Goal: Participate in discussion: Engage in conversation with other users on a specific topic

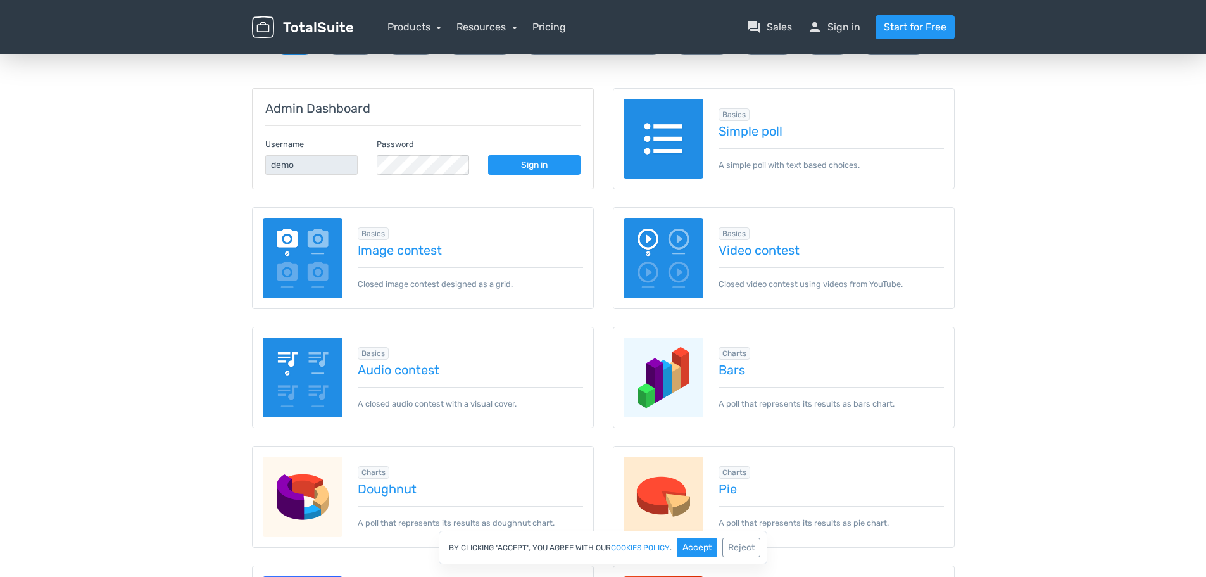
scroll to position [127, 0]
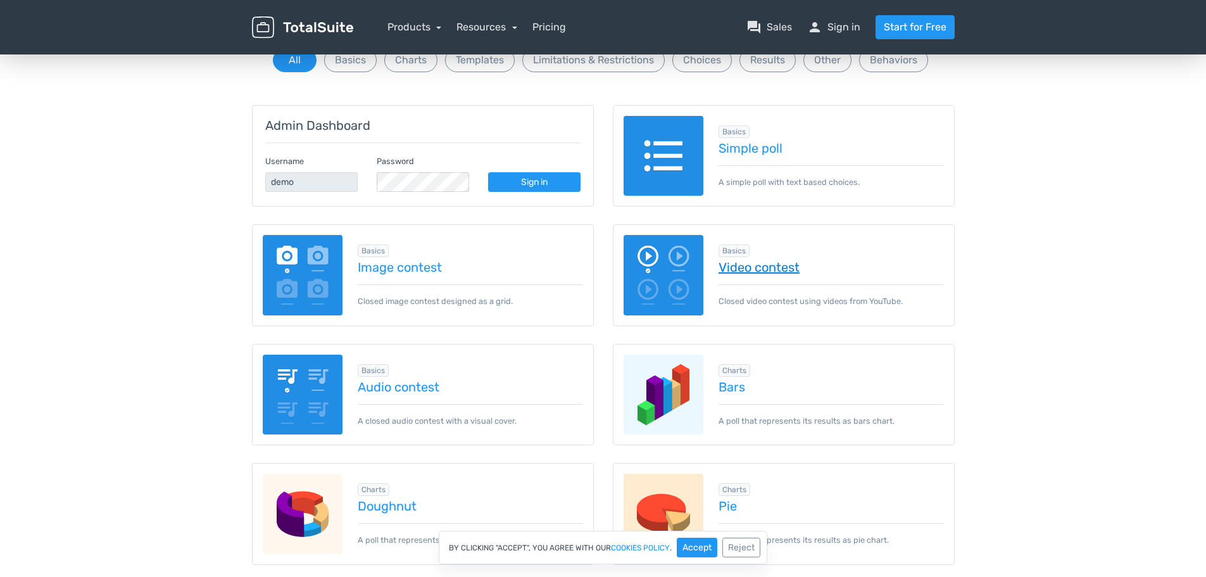
click at [737, 270] on link "Video contest" at bounding box center [830, 267] width 225 height 14
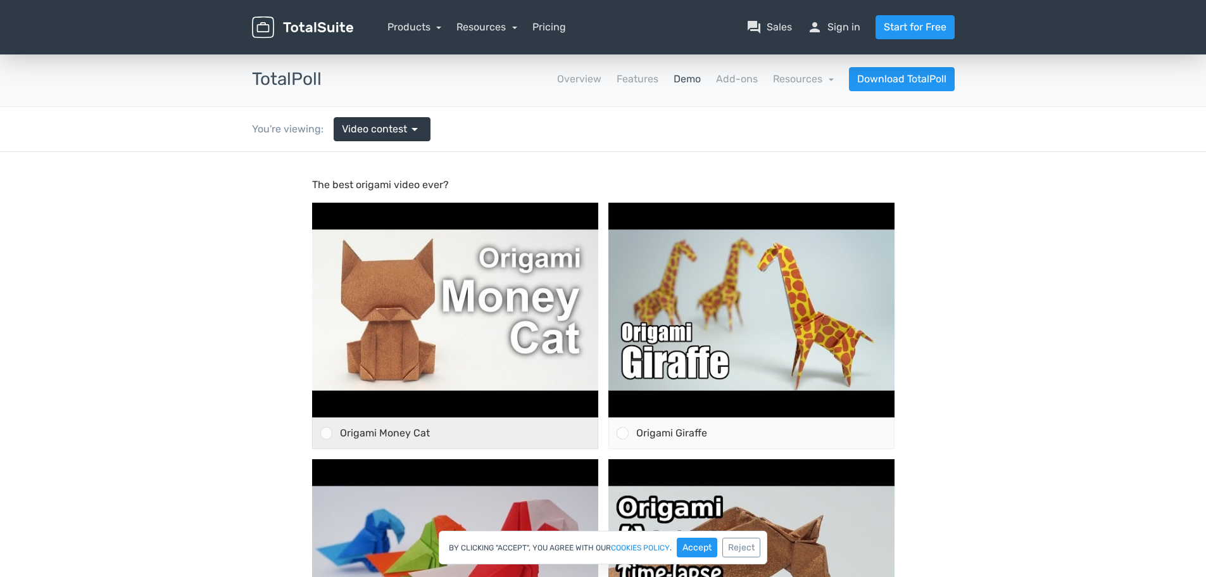
click at [327, 435] on div at bounding box center [326, 433] width 12 height 12
click at [326, 433] on input "Origami Money Cat" at bounding box center [326, 433] width 0 height 0
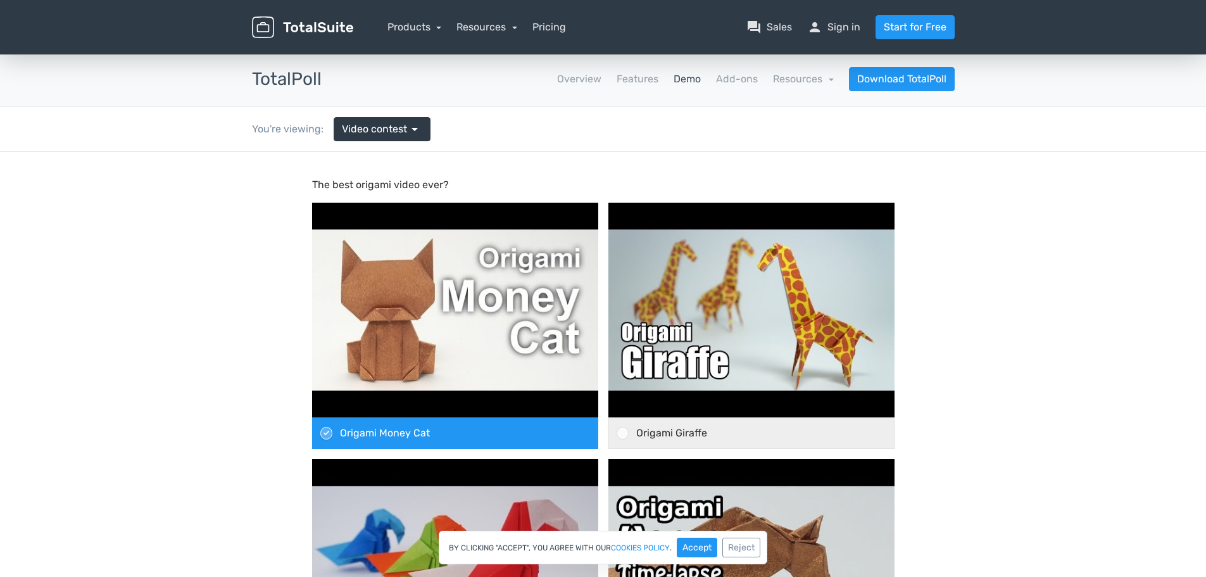
click at [644, 429] on span "Origami Giraffe" at bounding box center [671, 433] width 71 height 12
click at [622, 433] on input "Origami Giraffe" at bounding box center [622, 433] width 0 height 0
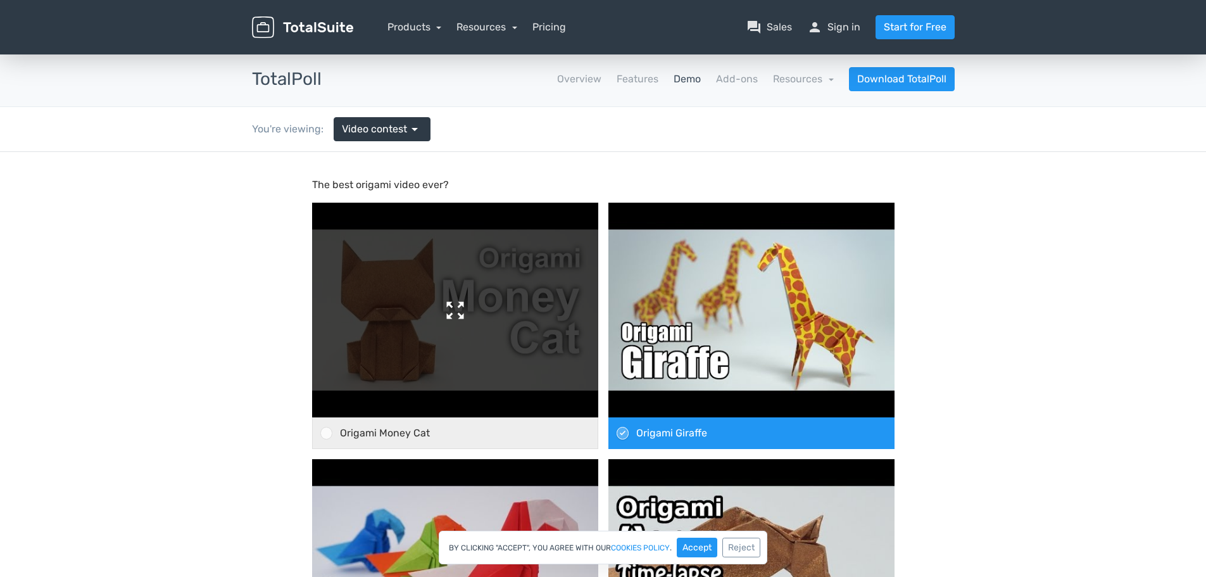
click at [460, 313] on img at bounding box center [455, 310] width 286 height 215
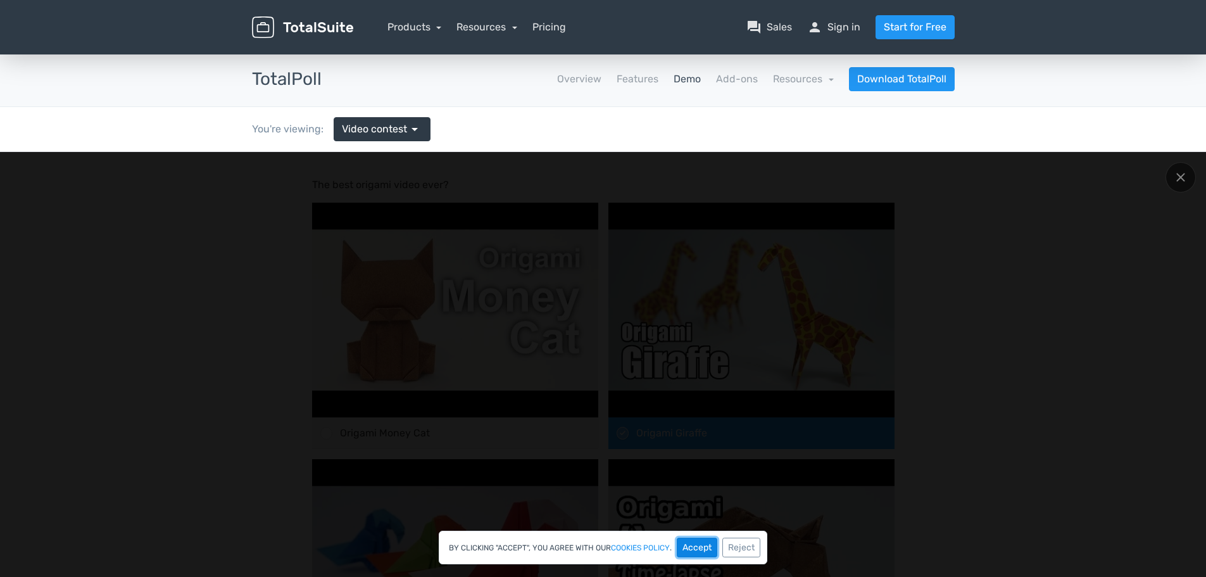
drag, startPoint x: 698, startPoint y: 546, endPoint x: 697, endPoint y: 394, distance: 151.9
click at [698, 546] on button "Accept" at bounding box center [697, 547] width 41 height 20
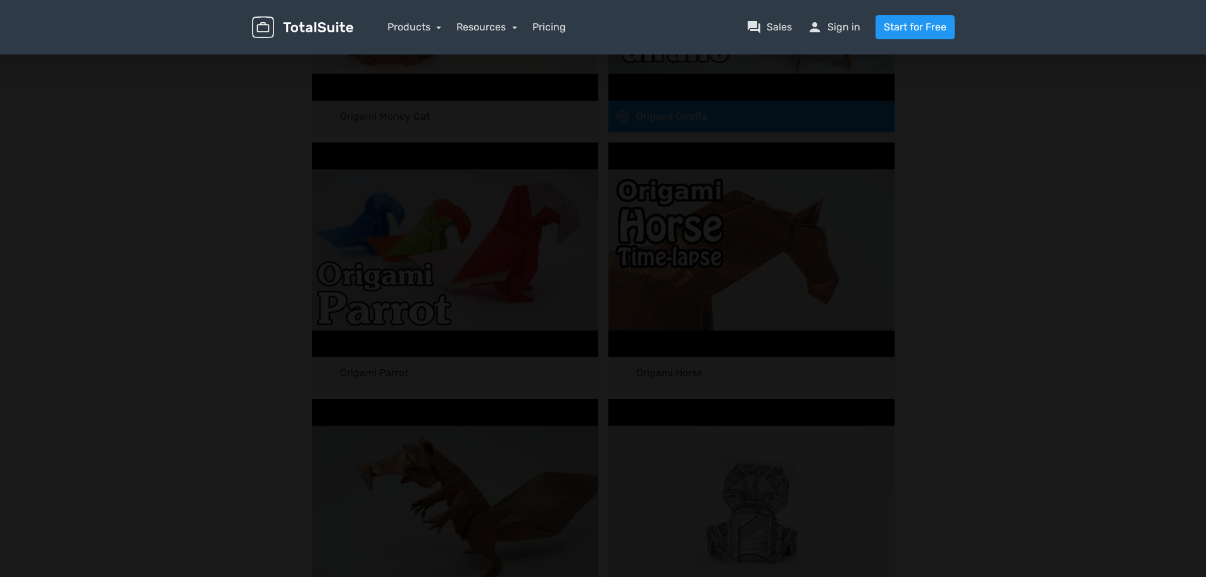
scroll to position [127, 0]
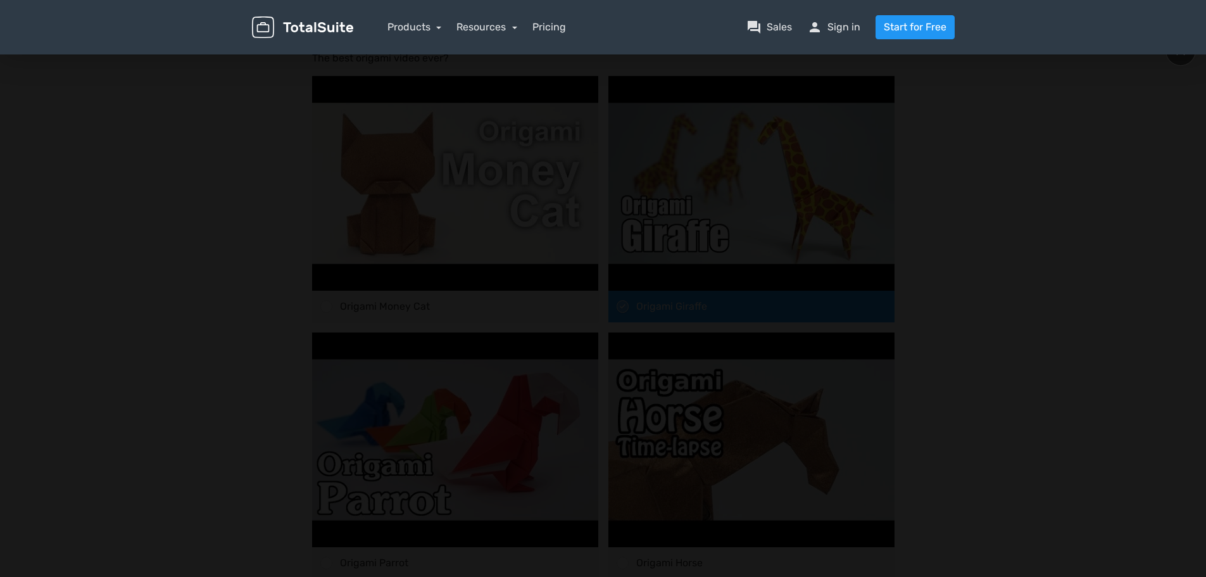
drag, startPoint x: 791, startPoint y: 138, endPoint x: 703, endPoint y: 139, distance: 88.6
click at [792, 138] on div at bounding box center [603, 486] width 1025 height 784
click at [192, 130] on div at bounding box center [603, 486] width 1025 height 784
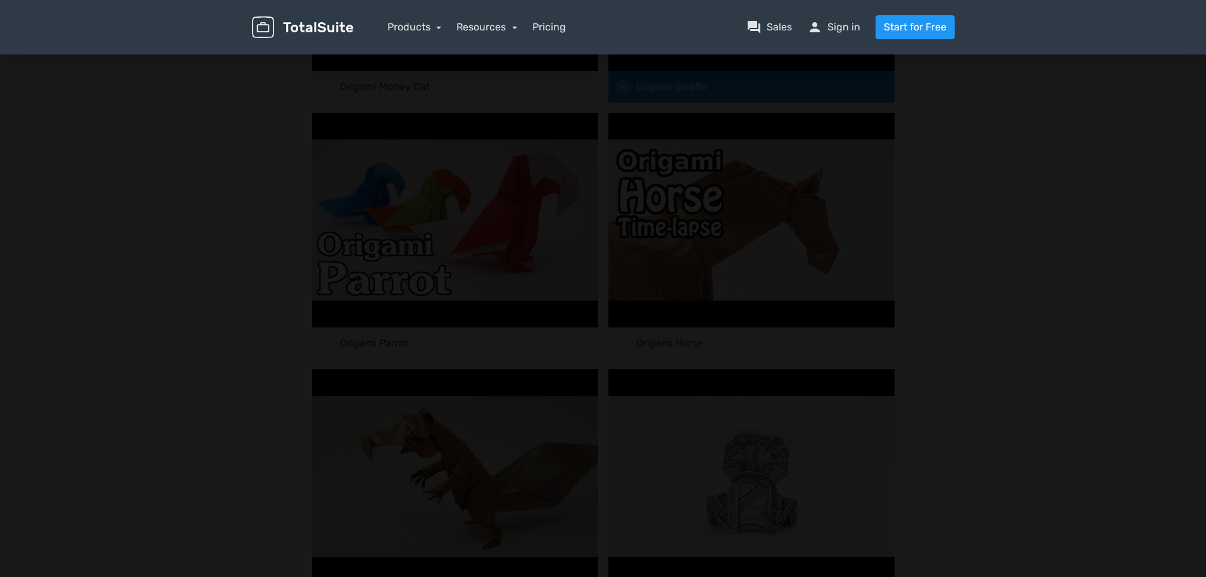
scroll to position [0, 0]
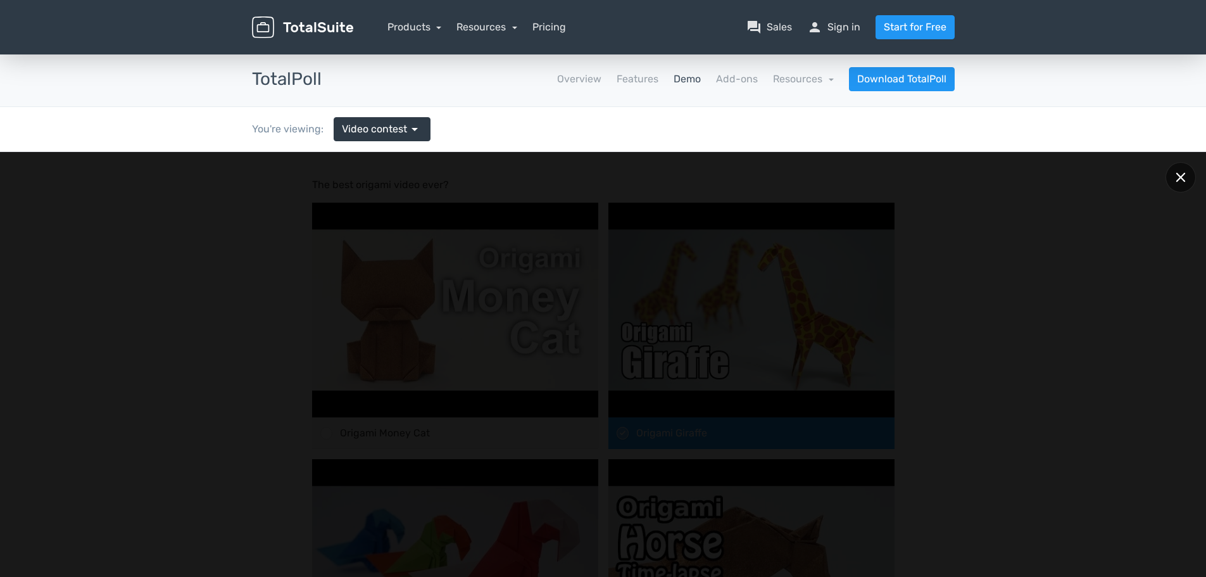
click at [1173, 173] on div at bounding box center [1180, 177] width 30 height 30
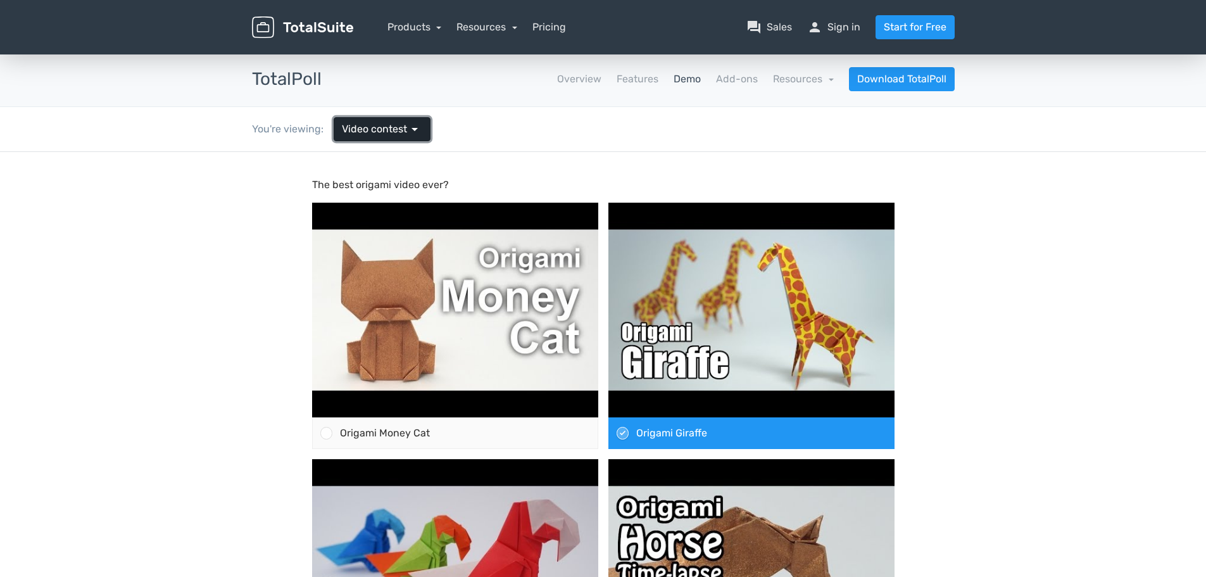
click at [387, 133] on span "Video contest" at bounding box center [374, 129] width 65 height 15
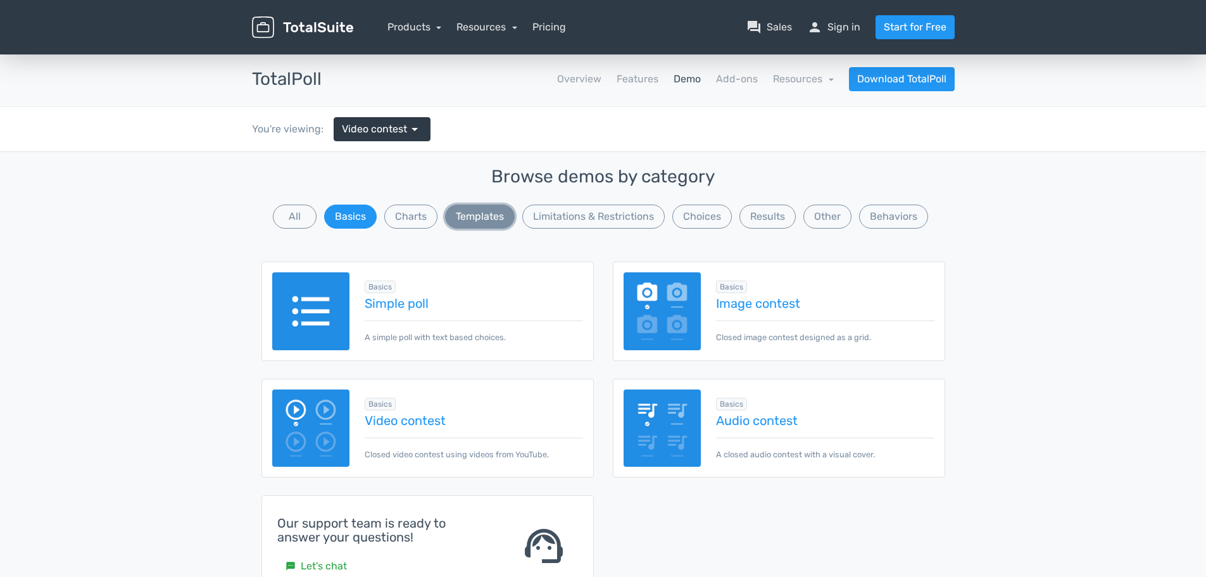
click at [502, 218] on button "Templates" at bounding box center [480, 216] width 70 height 24
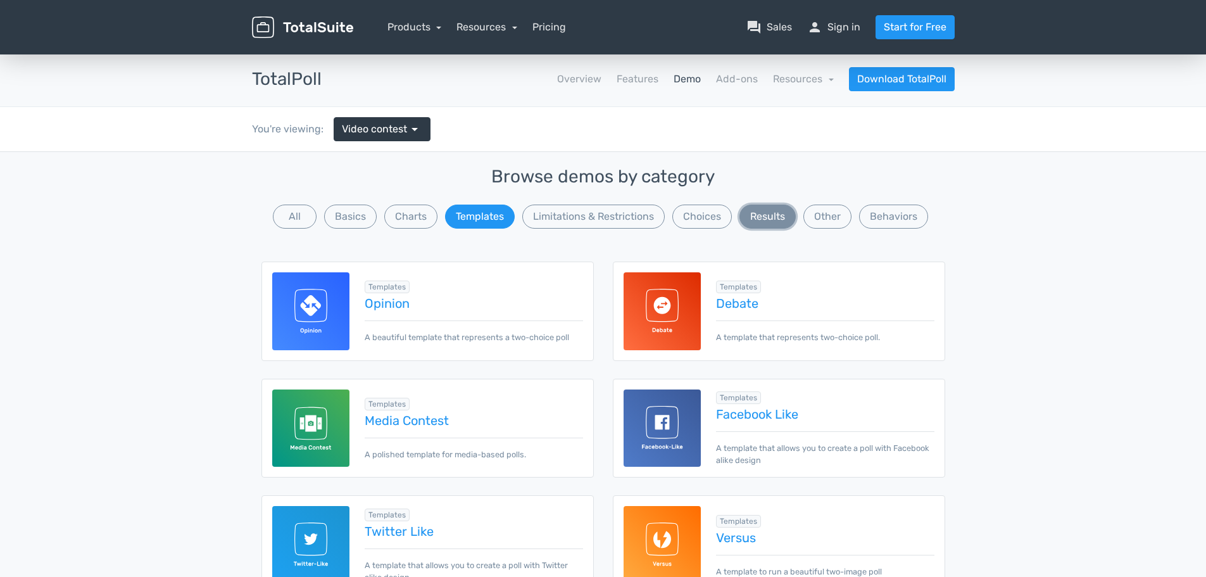
click at [787, 215] on button "Results" at bounding box center [767, 216] width 56 height 24
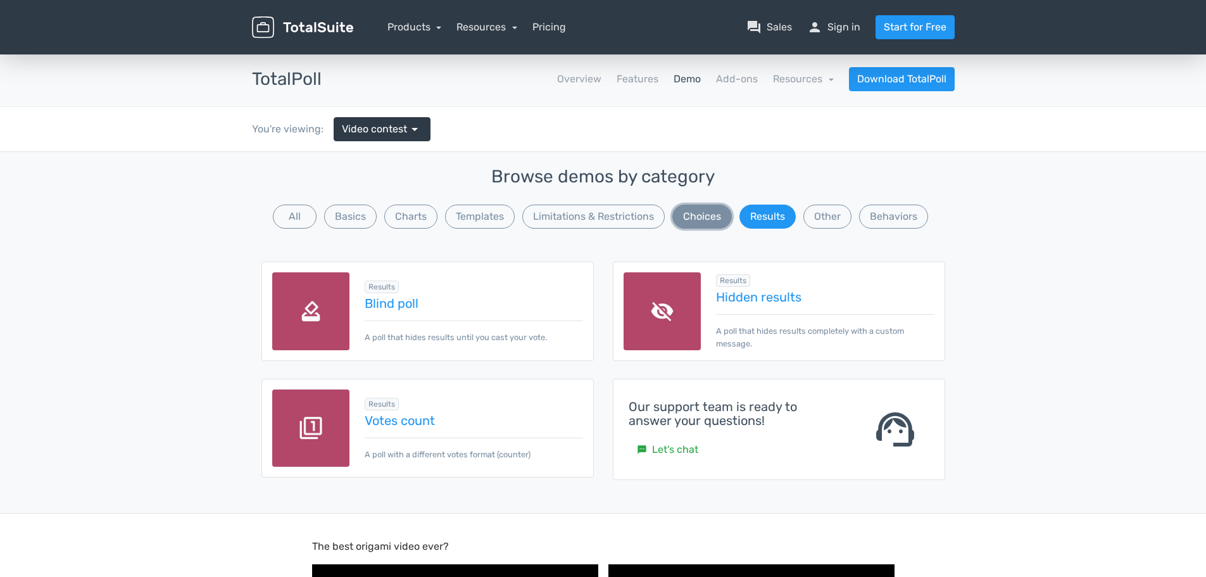
click at [696, 214] on button "Choices" at bounding box center [701, 216] width 59 height 24
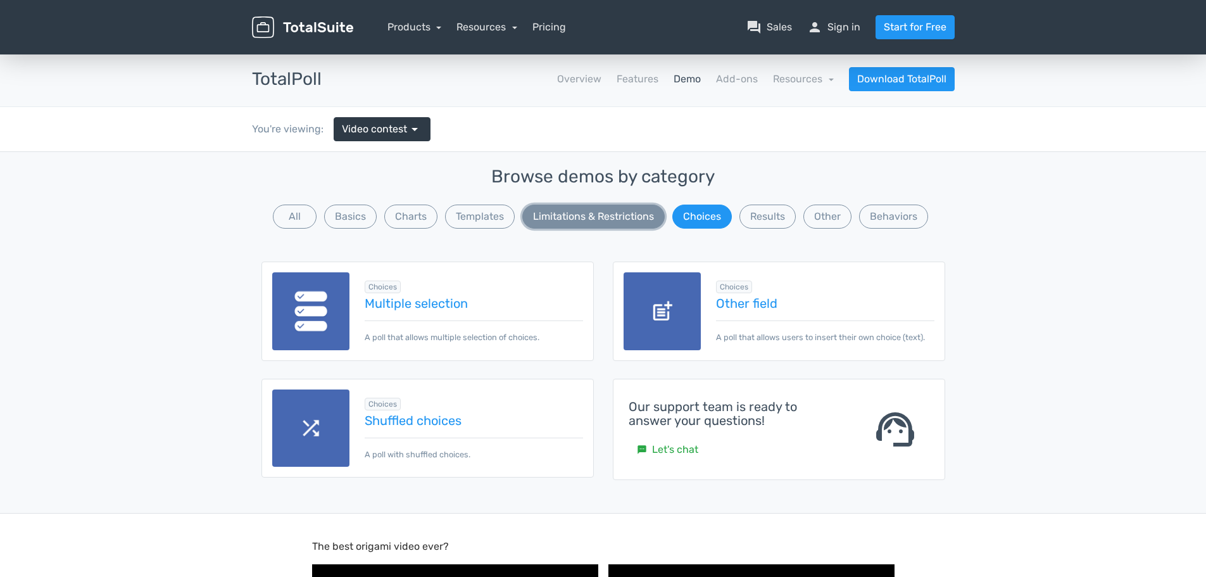
click at [623, 214] on button "Limitations & Restrictions" at bounding box center [593, 216] width 142 height 24
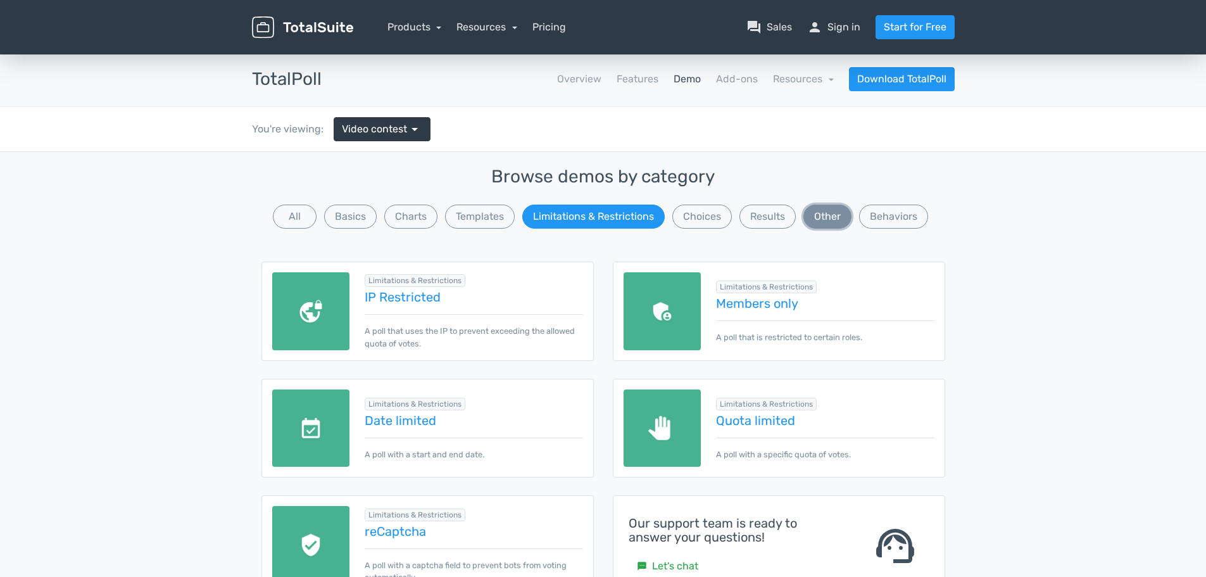
click at [827, 213] on button "Other" at bounding box center [827, 216] width 48 height 24
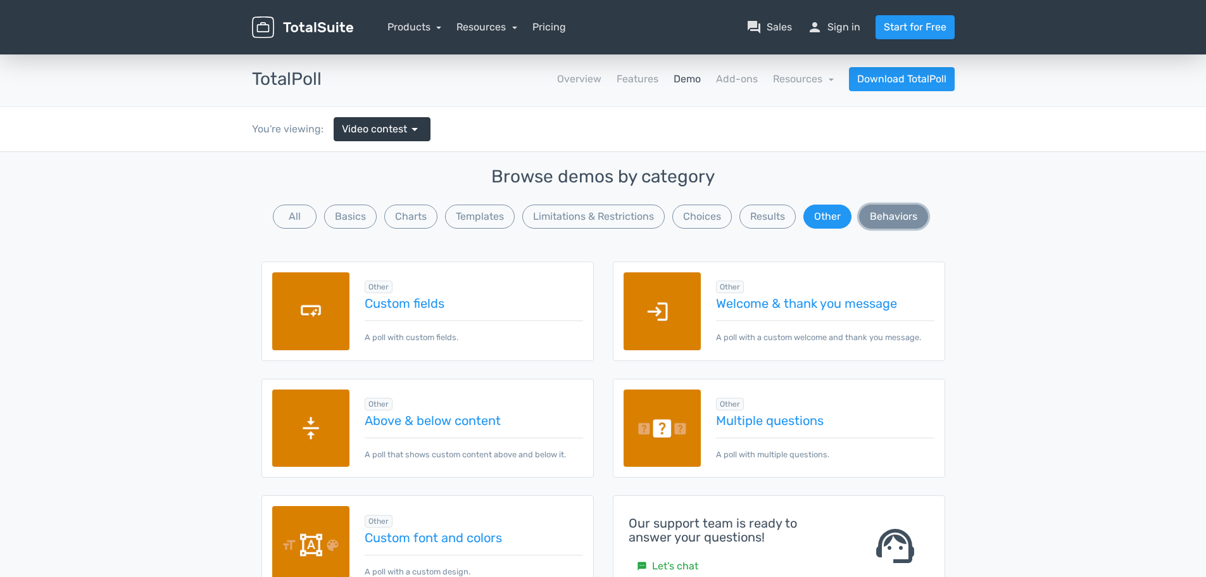
click at [904, 214] on button "Behaviors" at bounding box center [893, 216] width 69 height 24
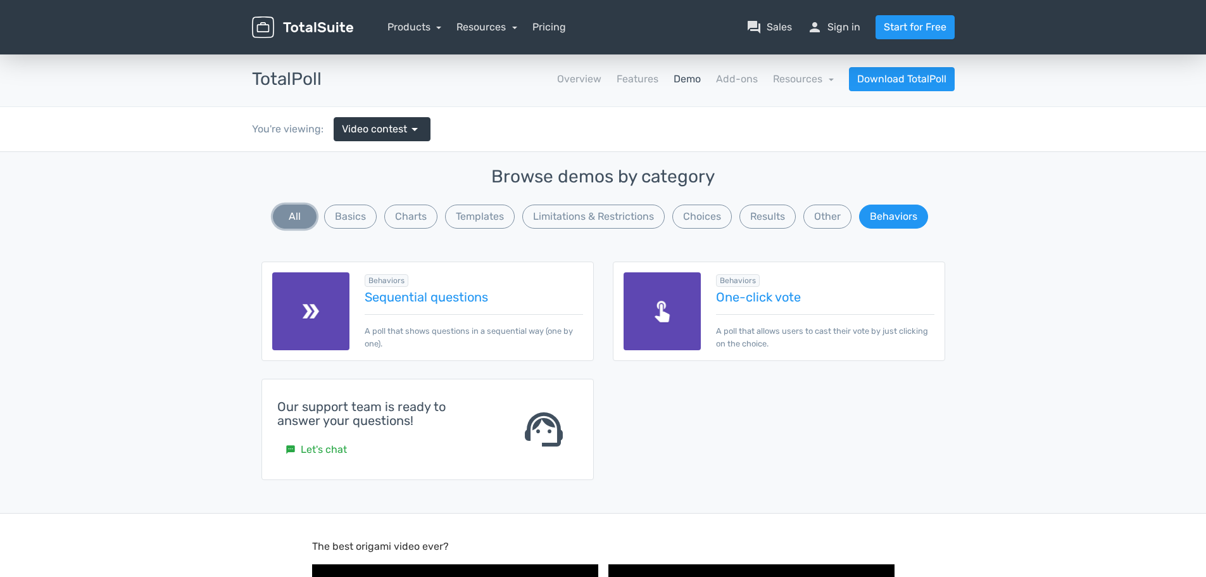
click at [290, 216] on button "All" at bounding box center [295, 216] width 44 height 24
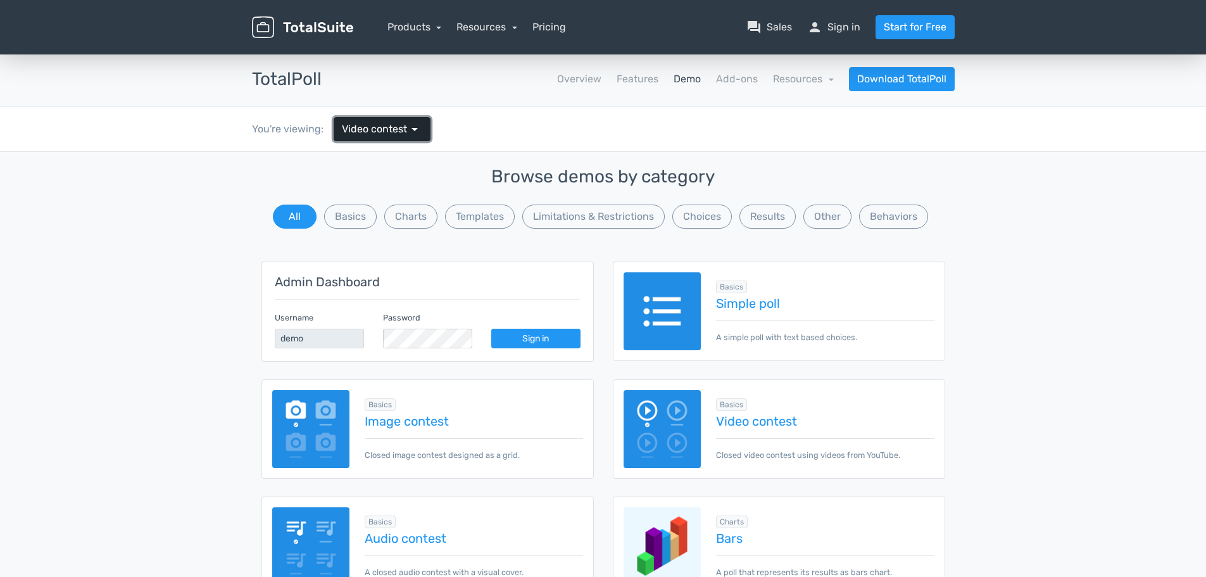
click at [391, 125] on span "Video contest" at bounding box center [374, 129] width 65 height 15
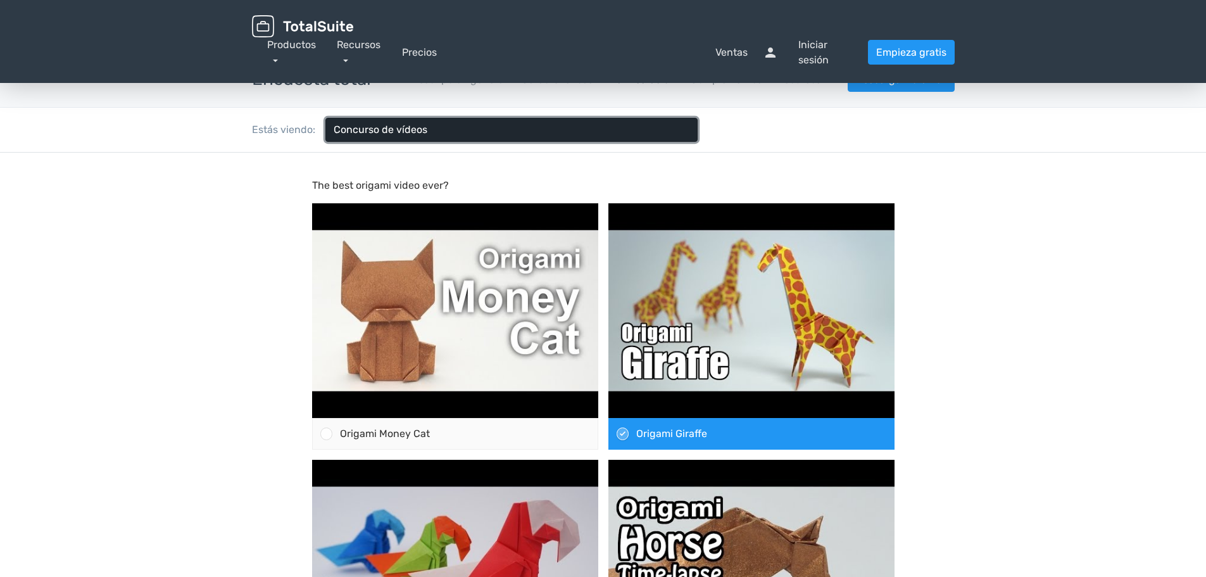
click at [410, 119] on link "Concurso de vídeos flecha desplegable" at bounding box center [511, 130] width 372 height 24
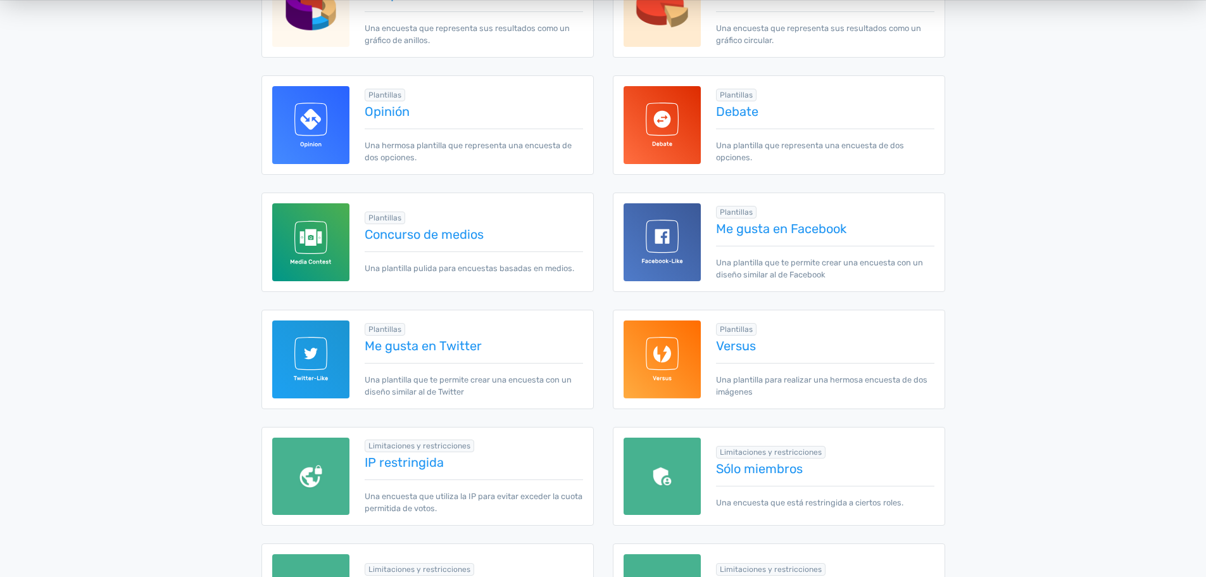
scroll to position [696, 0]
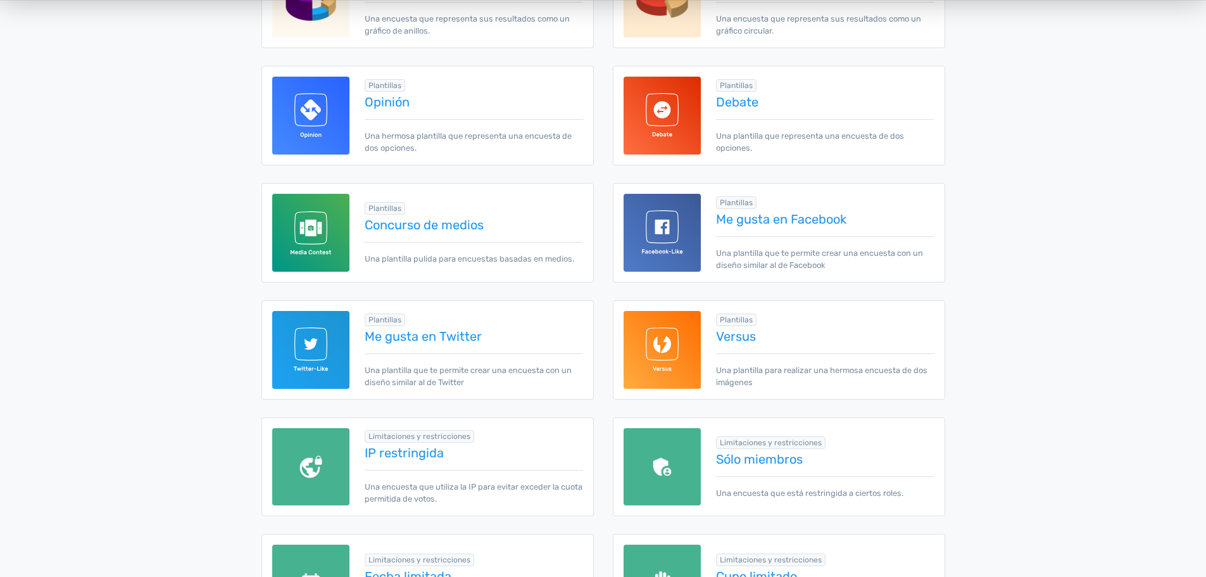
click at [430, 214] on div "Plantillas información Se requiere complemento Concurso de medios Una plantilla…" at bounding box center [465, 232] width 233 height 65
click at [429, 223] on font "Concurso de medios" at bounding box center [424, 224] width 119 height 15
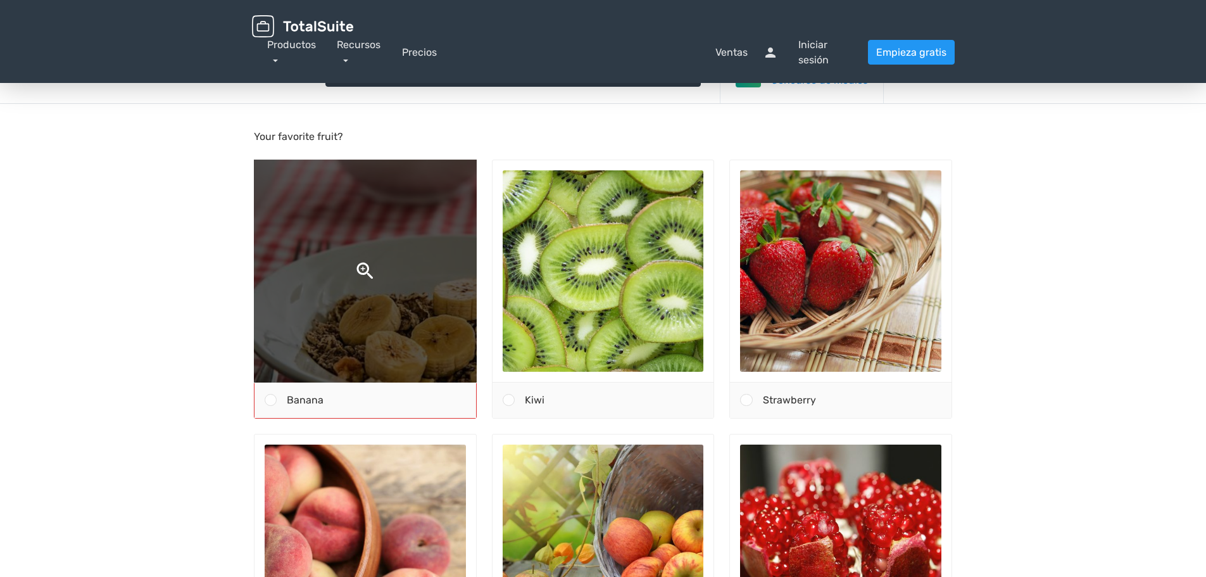
scroll to position [190, 0]
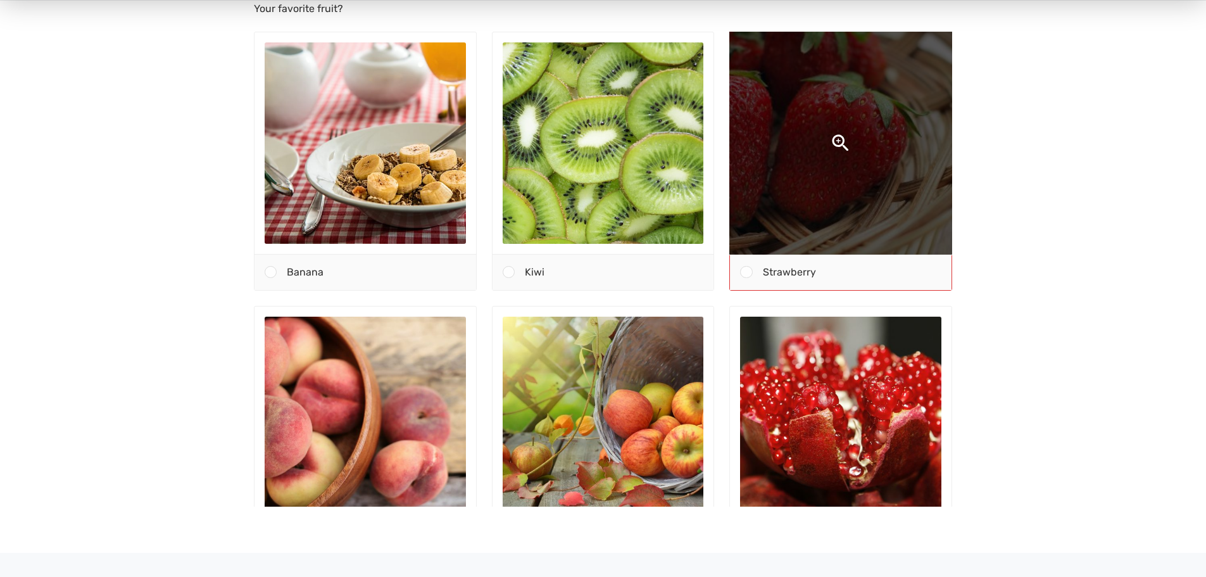
click at [788, 182] on img at bounding box center [840, 143] width 425 height 425
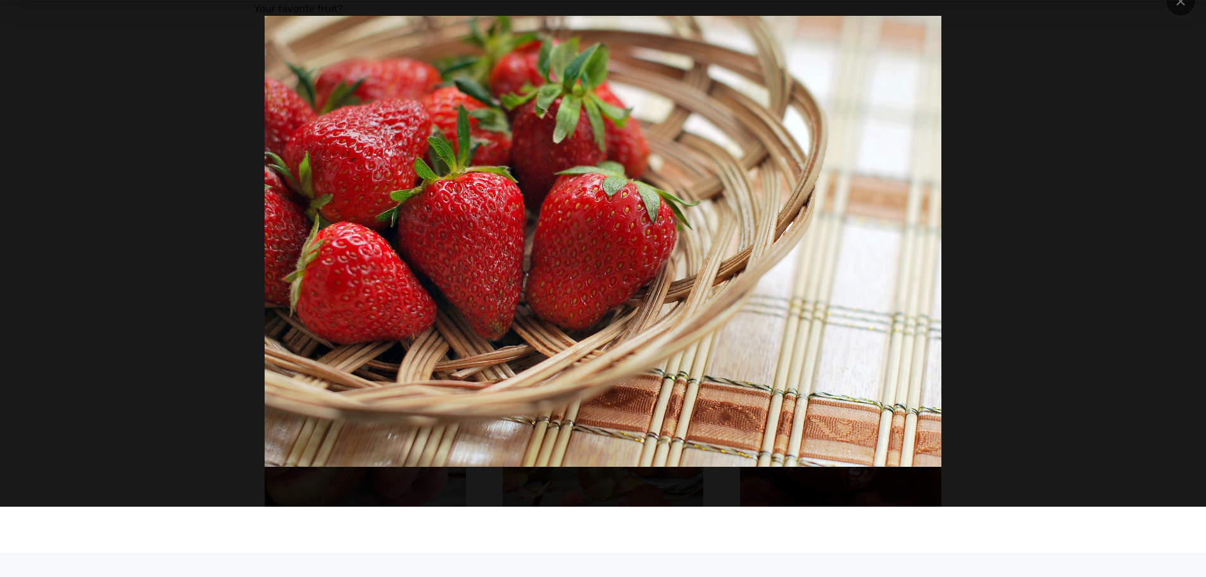
click at [135, 280] on div at bounding box center [603, 241] width 1025 height 451
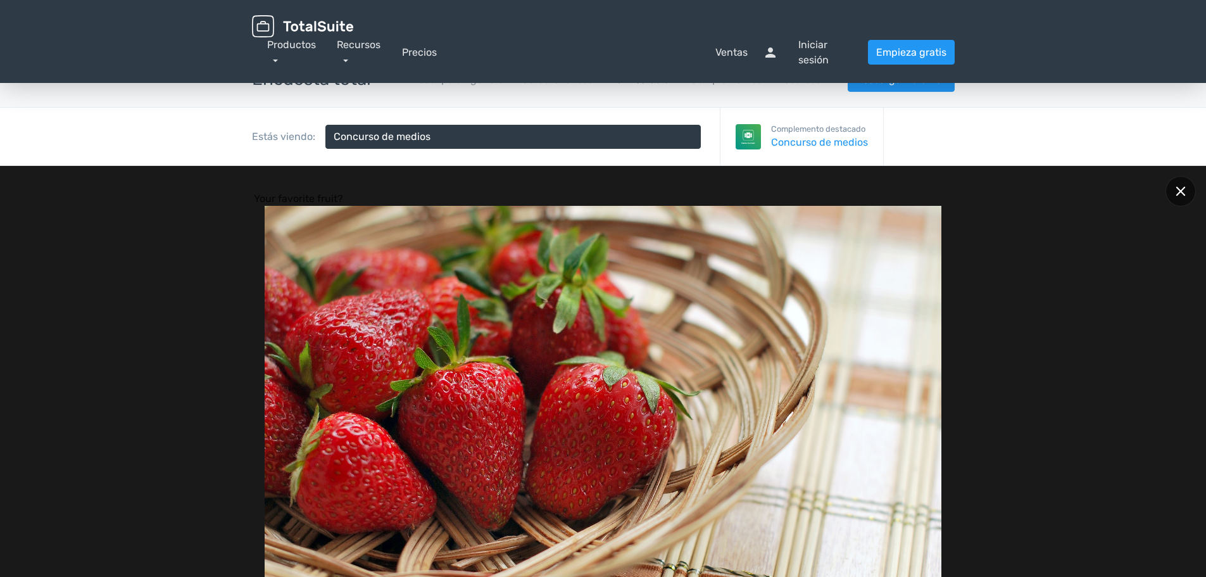
click at [1180, 181] on div at bounding box center [1180, 191] width 30 height 30
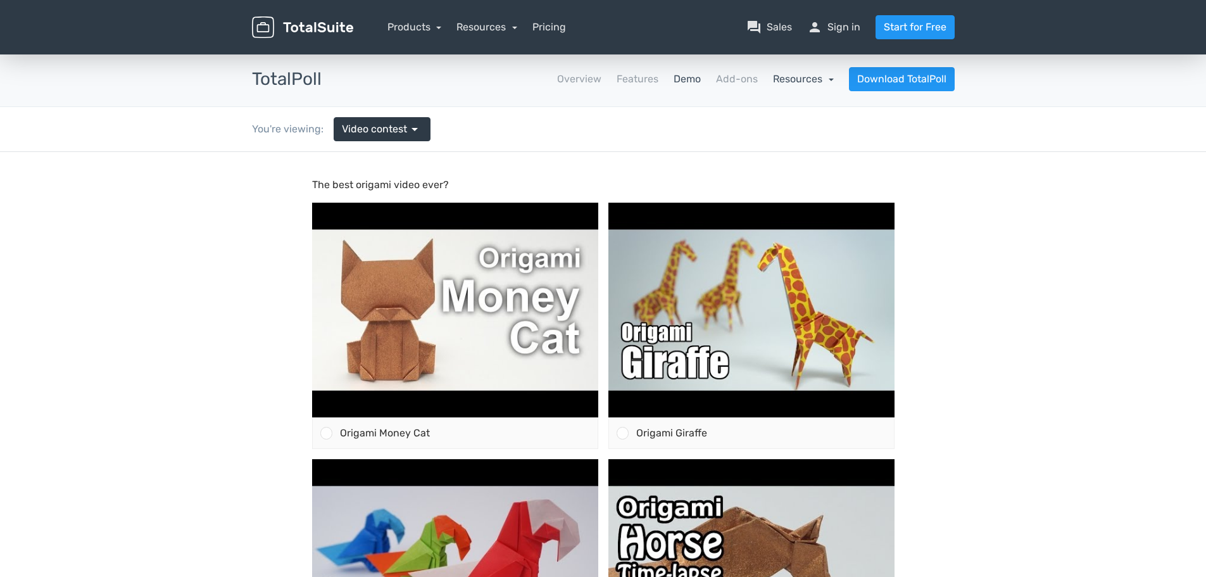
drag, startPoint x: 796, startPoint y: 85, endPoint x: 801, endPoint y: 80, distance: 7.2
click at [796, 85] on div "Resources school Documentation article Changelog" at bounding box center [803, 79] width 61 height 15
click at [810, 78] on link "Resources" at bounding box center [803, 79] width 61 height 12
click at [693, 76] on link "Demo" at bounding box center [686, 79] width 27 height 15
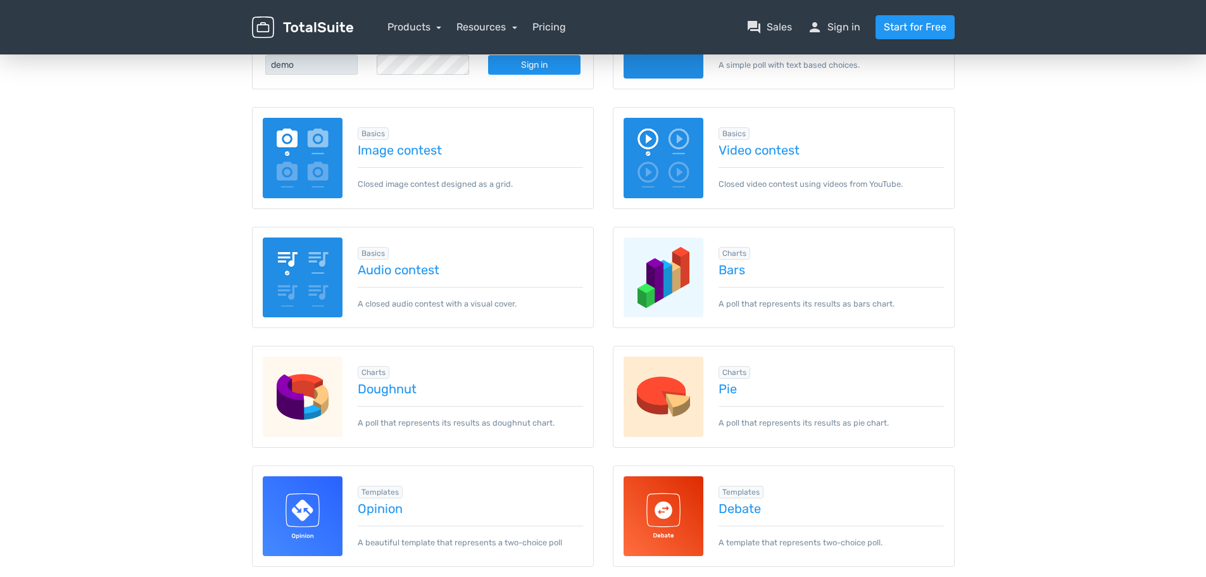
scroll to position [316, 0]
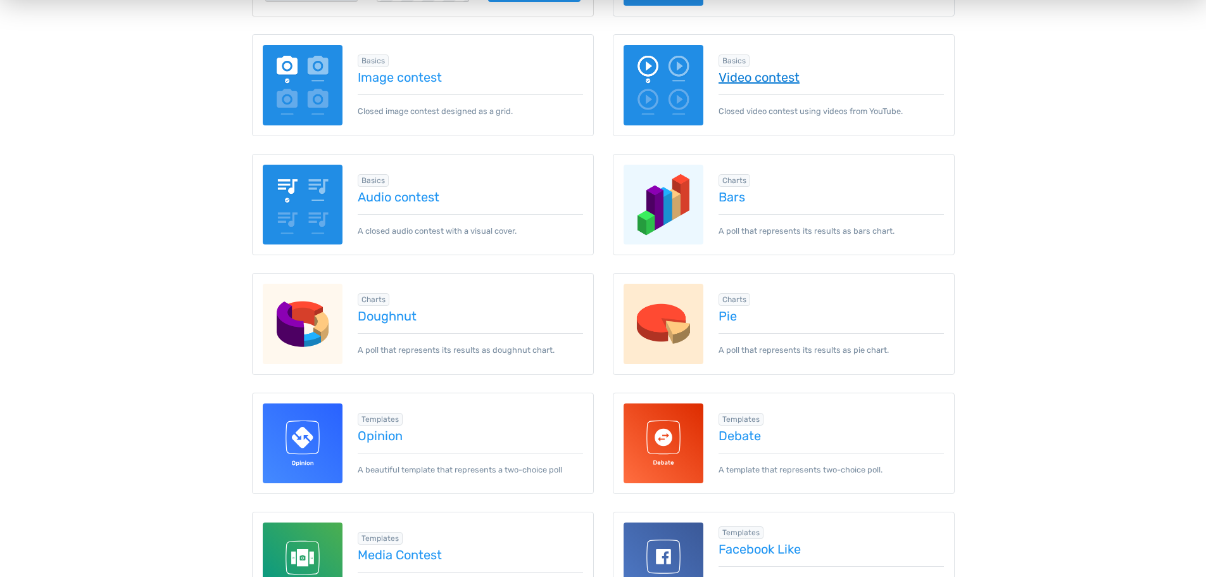
click at [772, 78] on link "Video contest" at bounding box center [830, 77] width 225 height 14
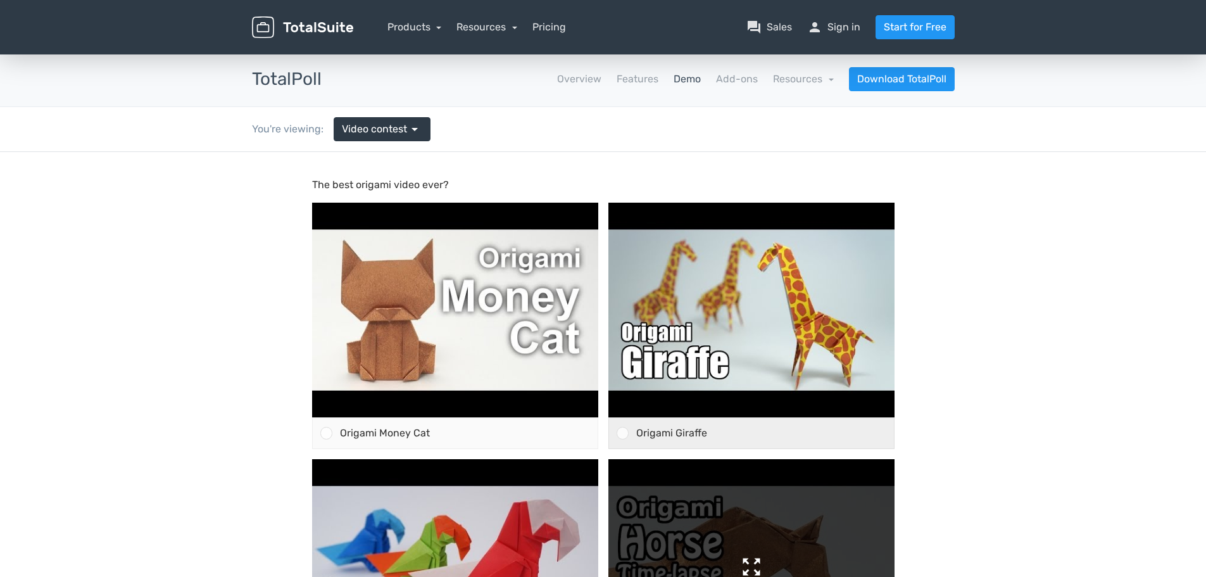
drag, startPoint x: 622, startPoint y: 437, endPoint x: 618, endPoint y: 472, distance: 35.0
click at [622, 437] on div at bounding box center [622, 433] width 12 height 12
click at [622, 433] on input "Origami Giraffe" at bounding box center [622, 433] width 0 height 0
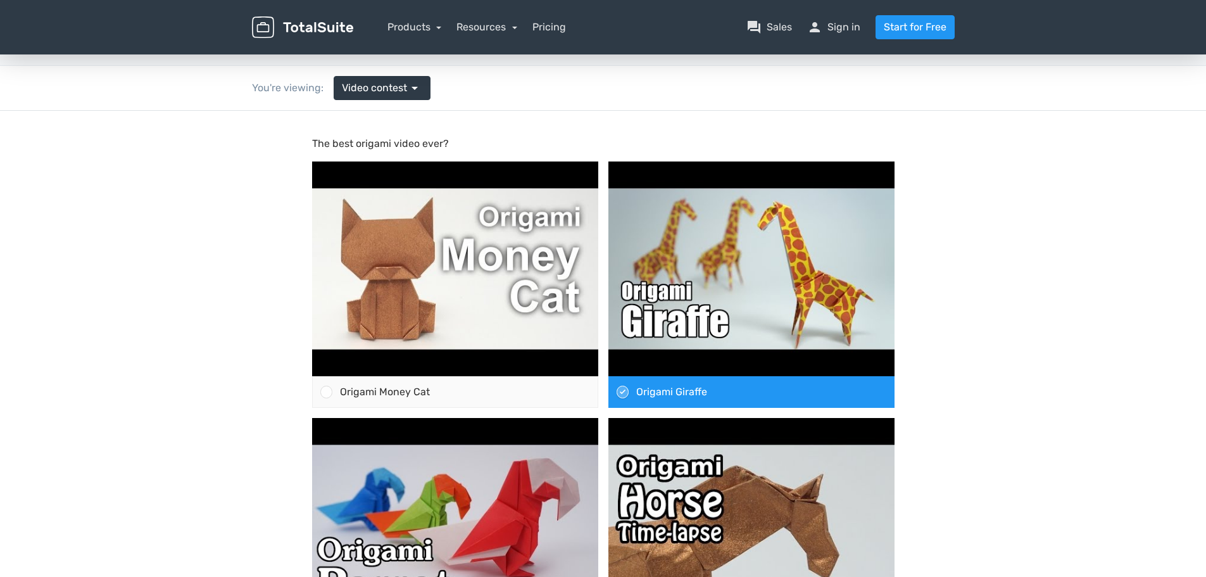
scroll to position [63, 0]
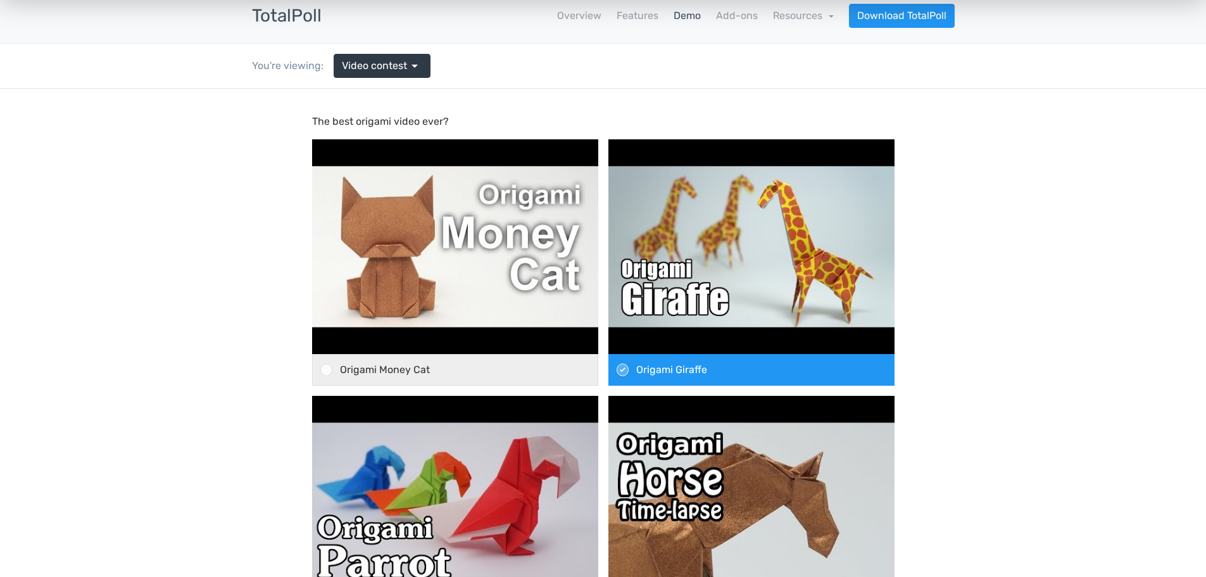
click at [330, 368] on div at bounding box center [326, 369] width 12 height 12
click at [326, 370] on input "Origami Money Cat" at bounding box center [326, 370] width 0 height 0
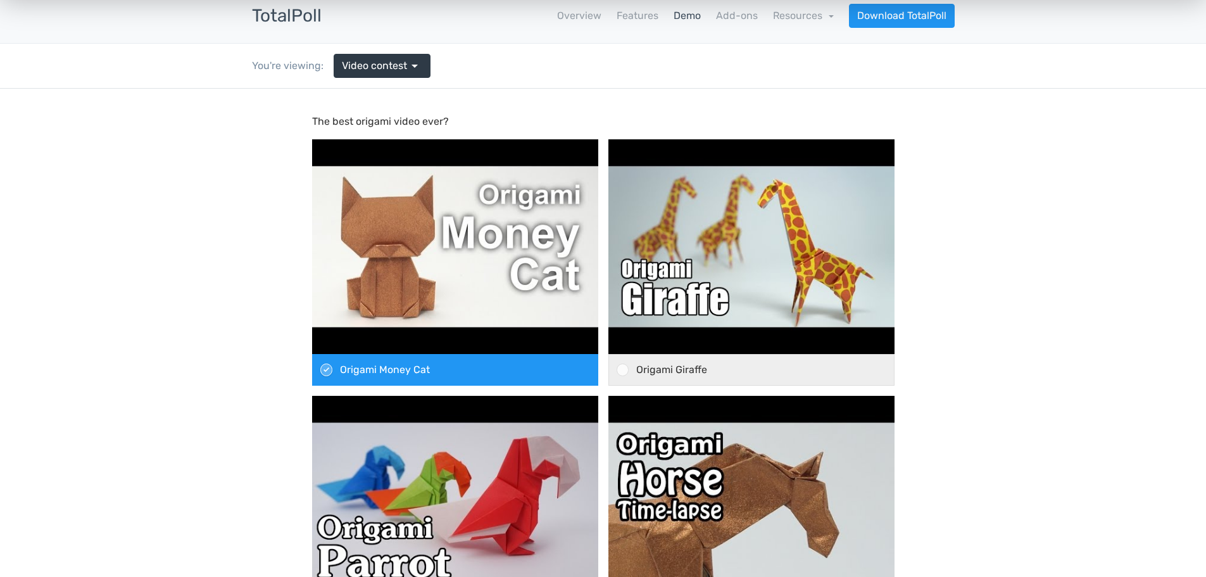
click at [620, 367] on div at bounding box center [622, 369] width 12 height 12
click at [622, 370] on input "Origami Giraffe" at bounding box center [622, 370] width 0 height 0
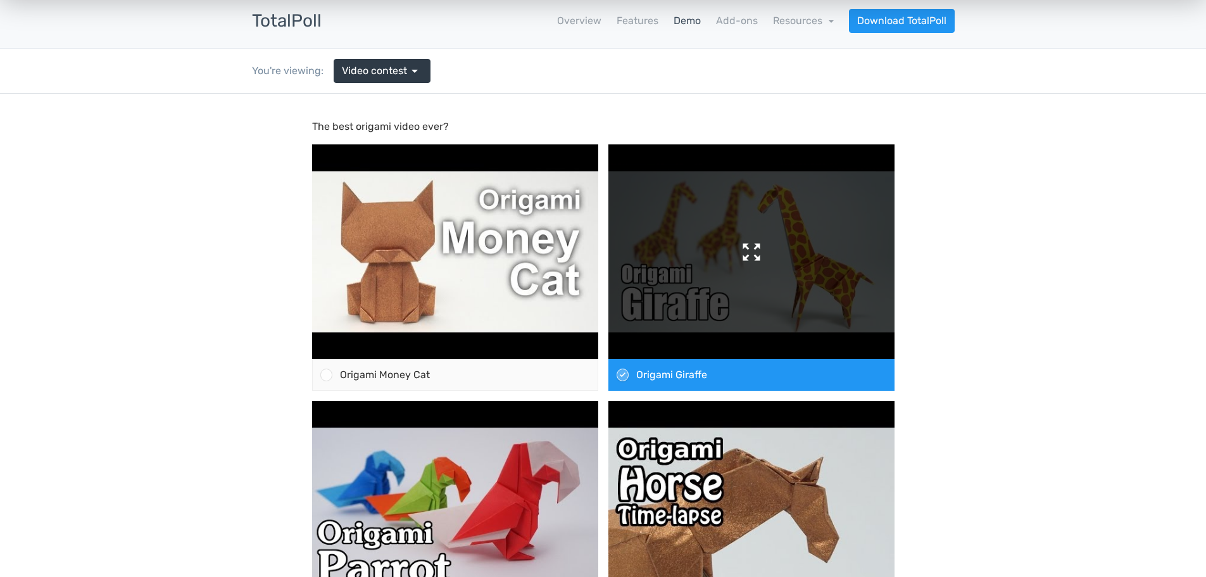
scroll to position [0, 0]
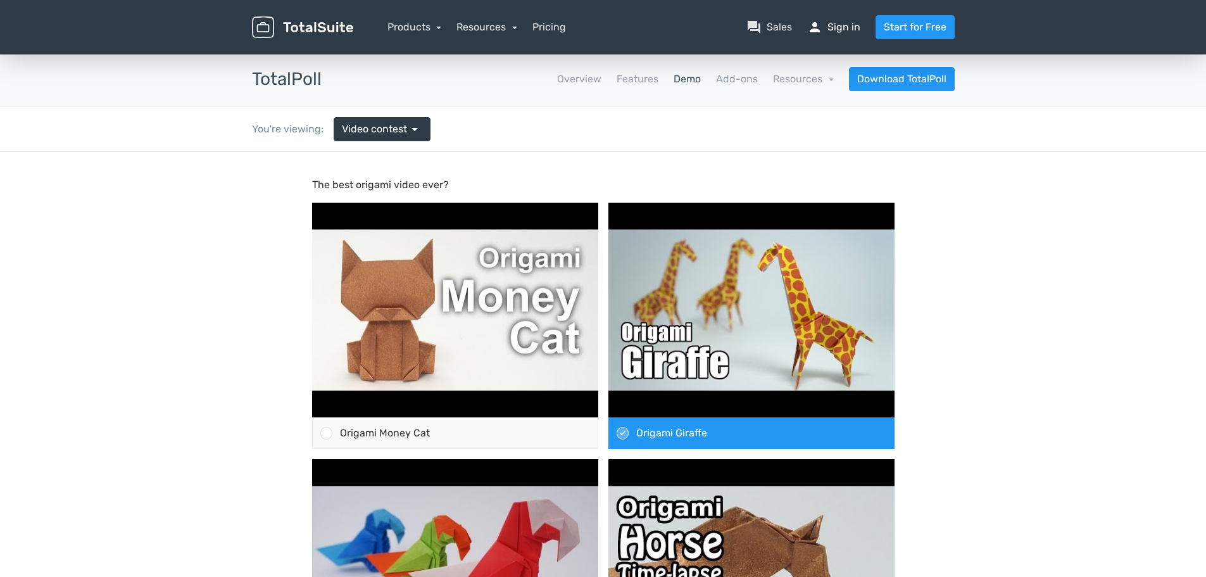
click at [849, 30] on link "person Sign in" at bounding box center [833, 27] width 53 height 15
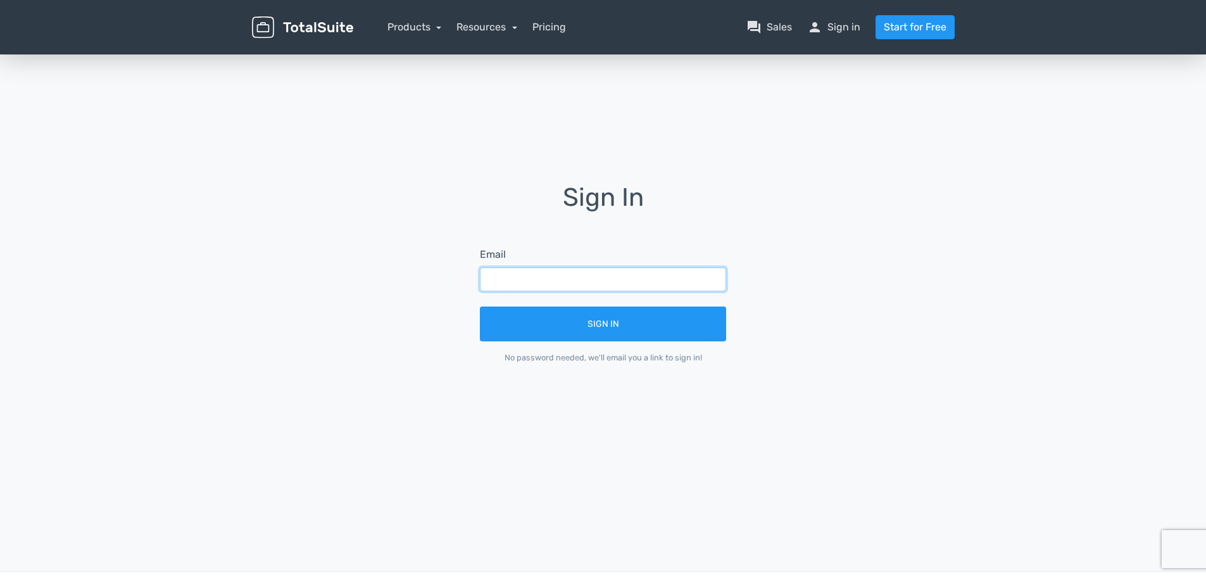
click at [525, 281] on input "text" at bounding box center [603, 279] width 246 height 24
